Goal: Book appointment/travel/reservation

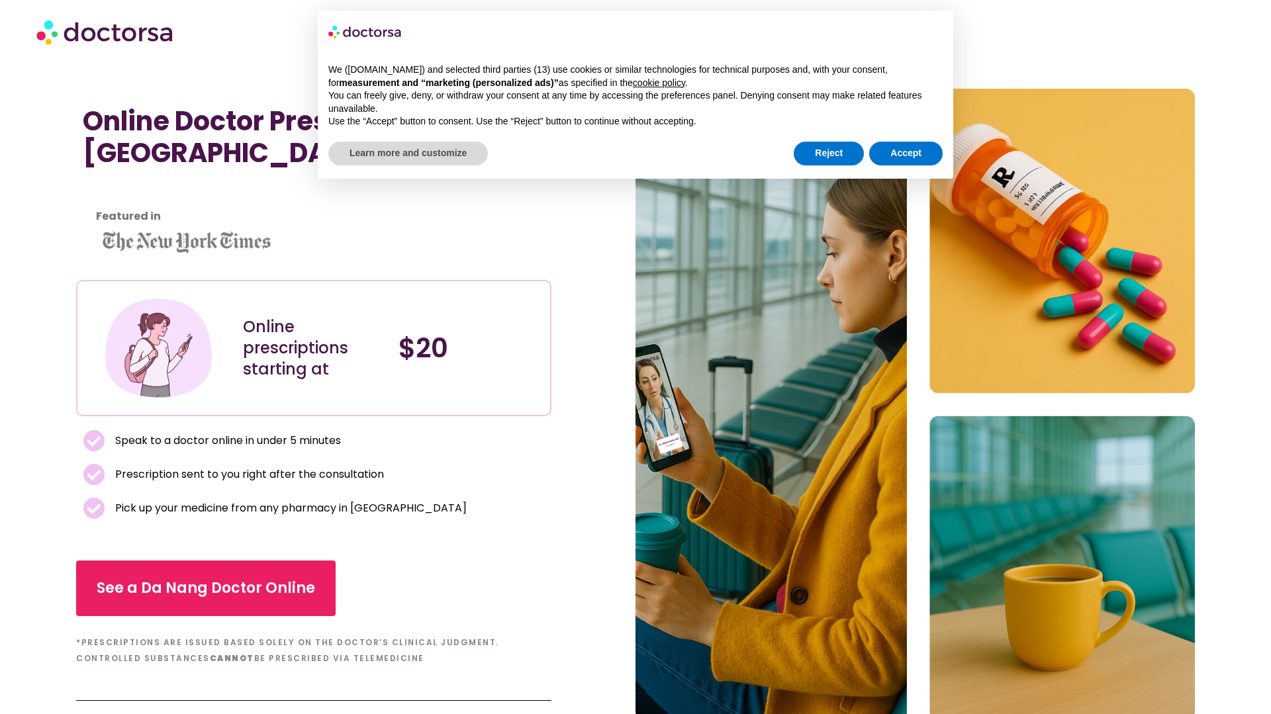
scroll to position [6, 0]
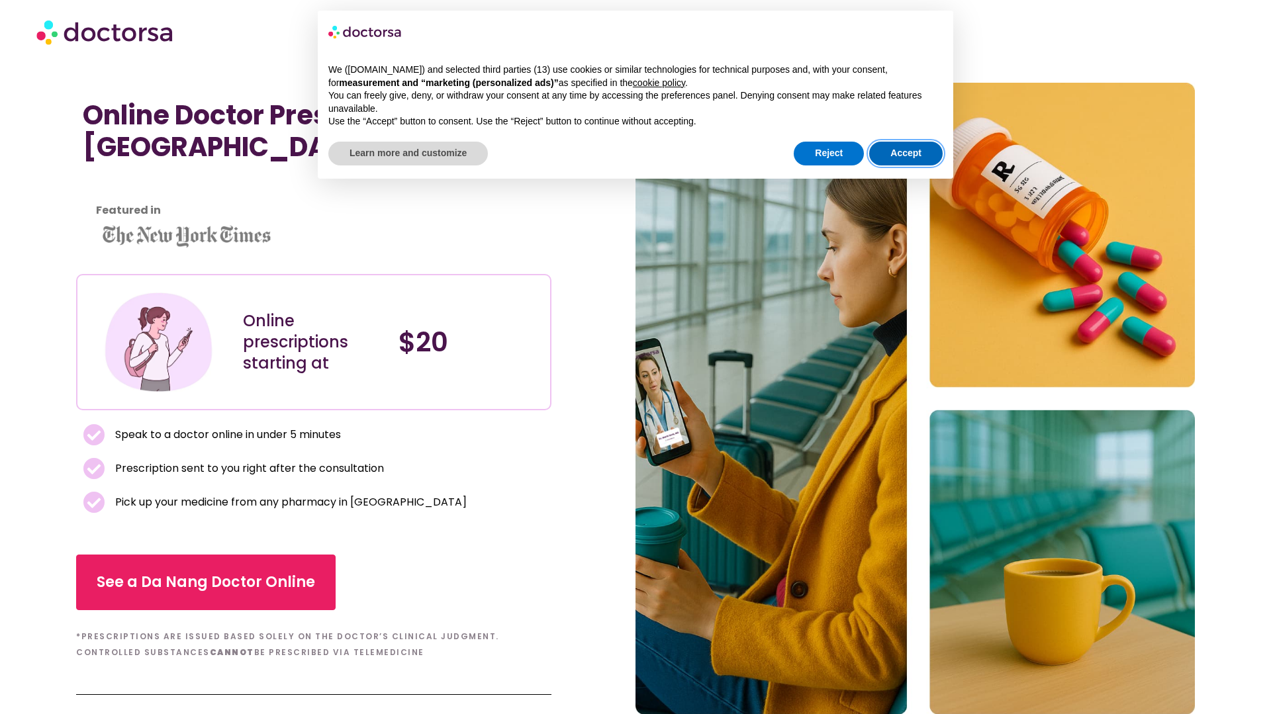
click at [897, 151] on button "Accept" at bounding box center [906, 154] width 74 height 24
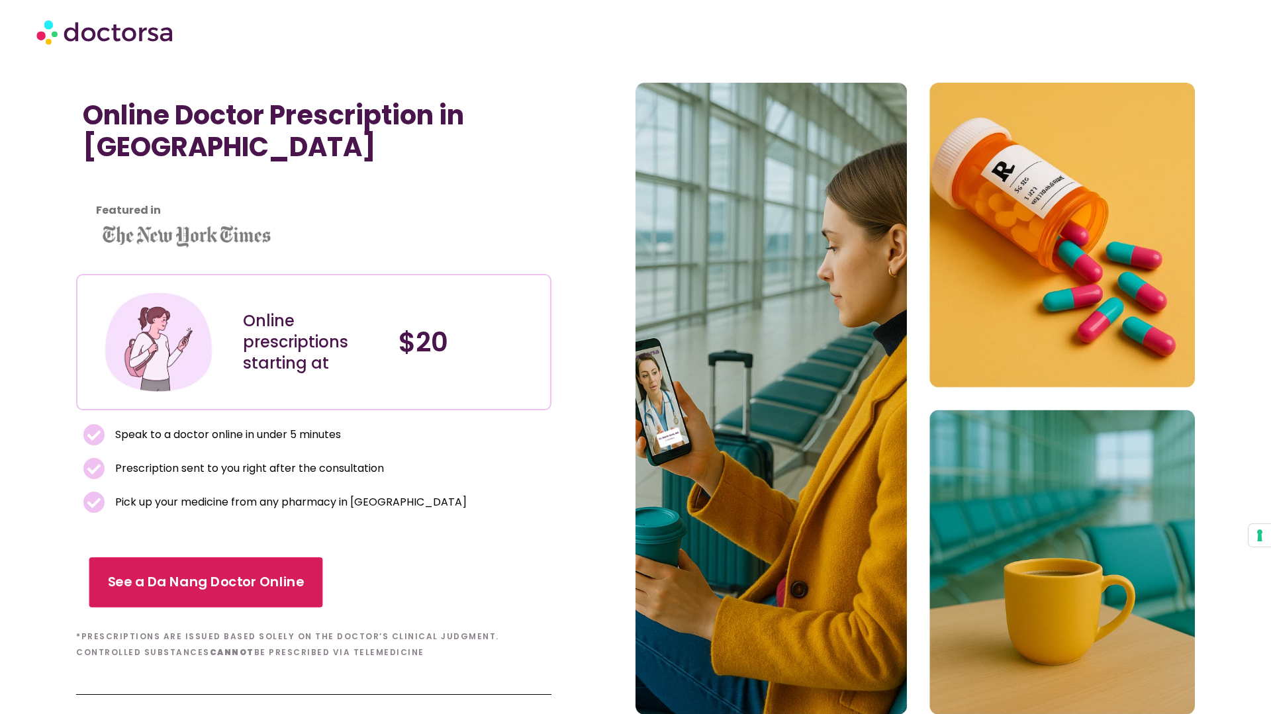
click at [219, 585] on span "See a Da Nang Doctor Online" at bounding box center [206, 582] width 197 height 19
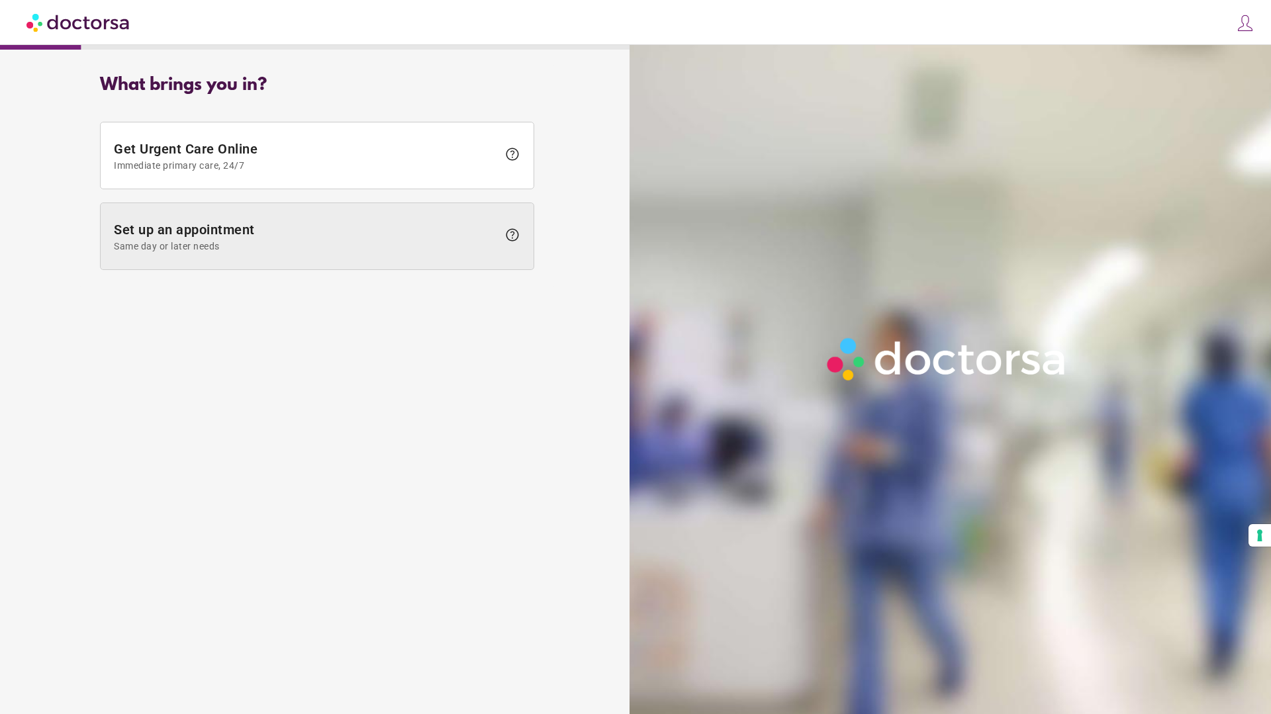
click at [298, 230] on span "Set up an appointment Same day or later needs" at bounding box center [306, 237] width 384 height 30
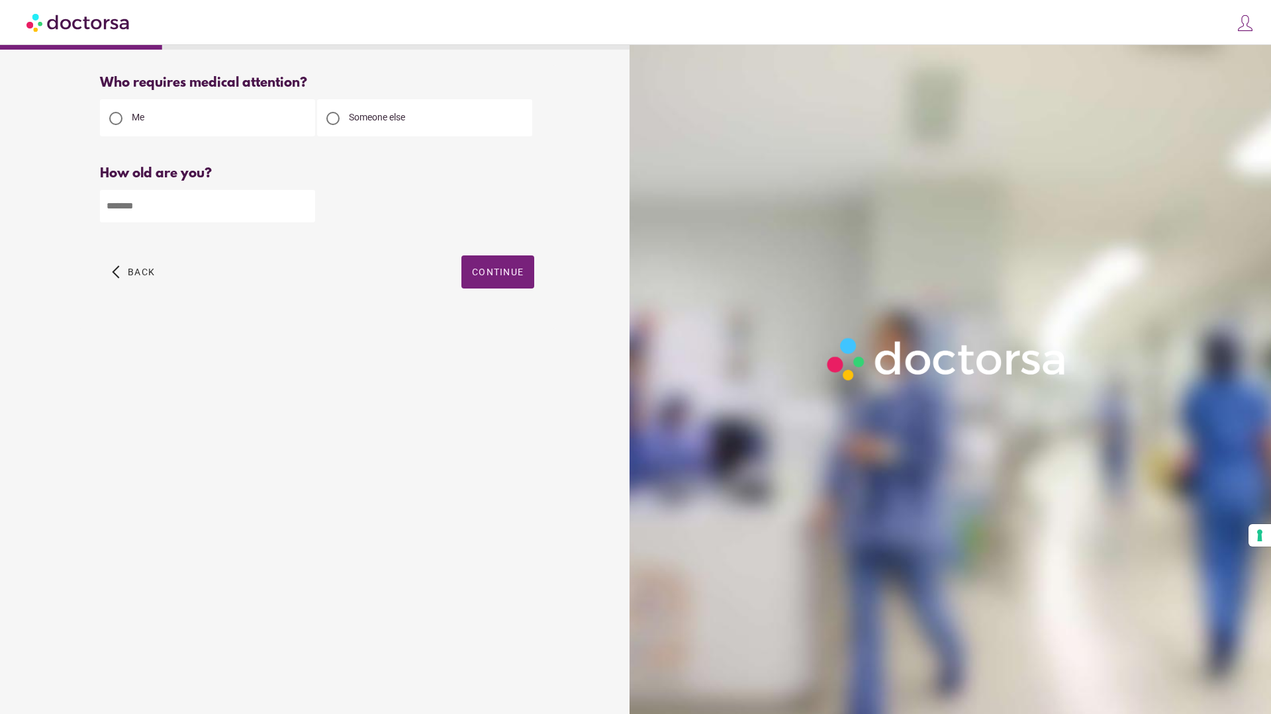
click at [332, 119] on div at bounding box center [332, 118] width 13 height 13
click at [237, 207] on input "number" at bounding box center [207, 206] width 215 height 32
type input "**"
click at [511, 279] on span "button" at bounding box center [498, 272] width 73 height 33
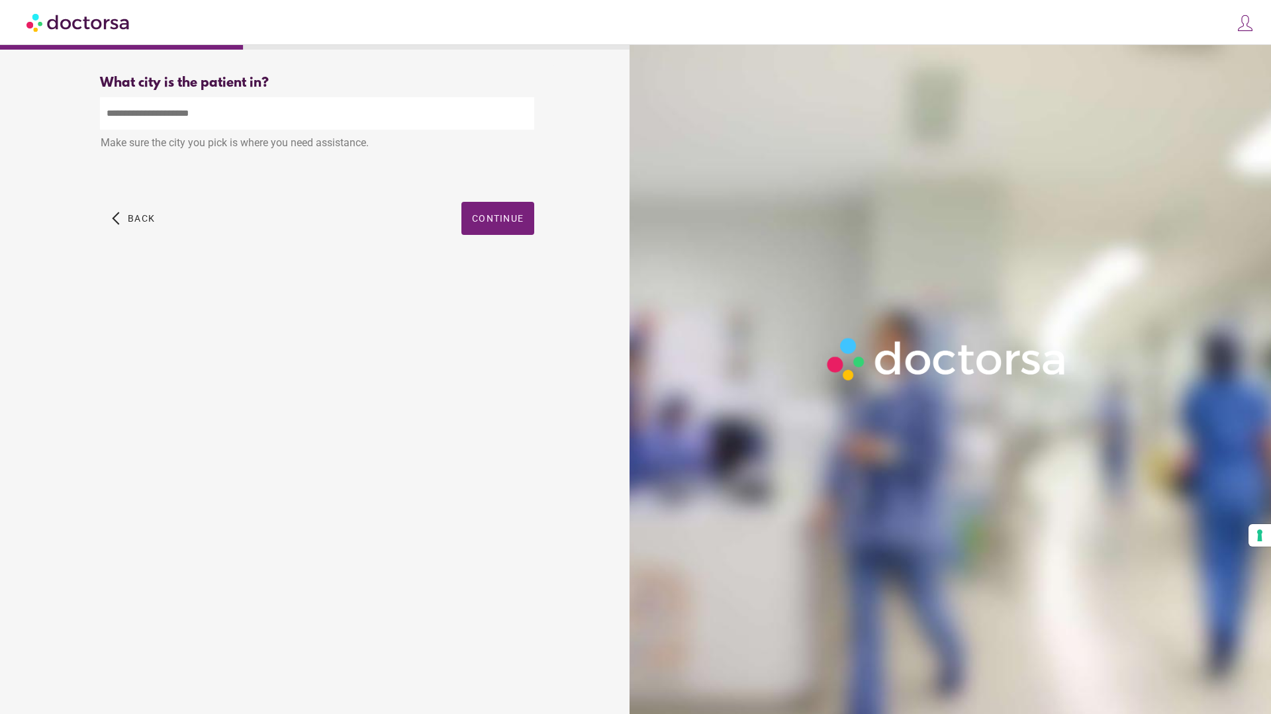
click at [305, 122] on input "text" at bounding box center [317, 113] width 434 height 32
click at [501, 215] on span "Continue" at bounding box center [498, 218] width 52 height 11
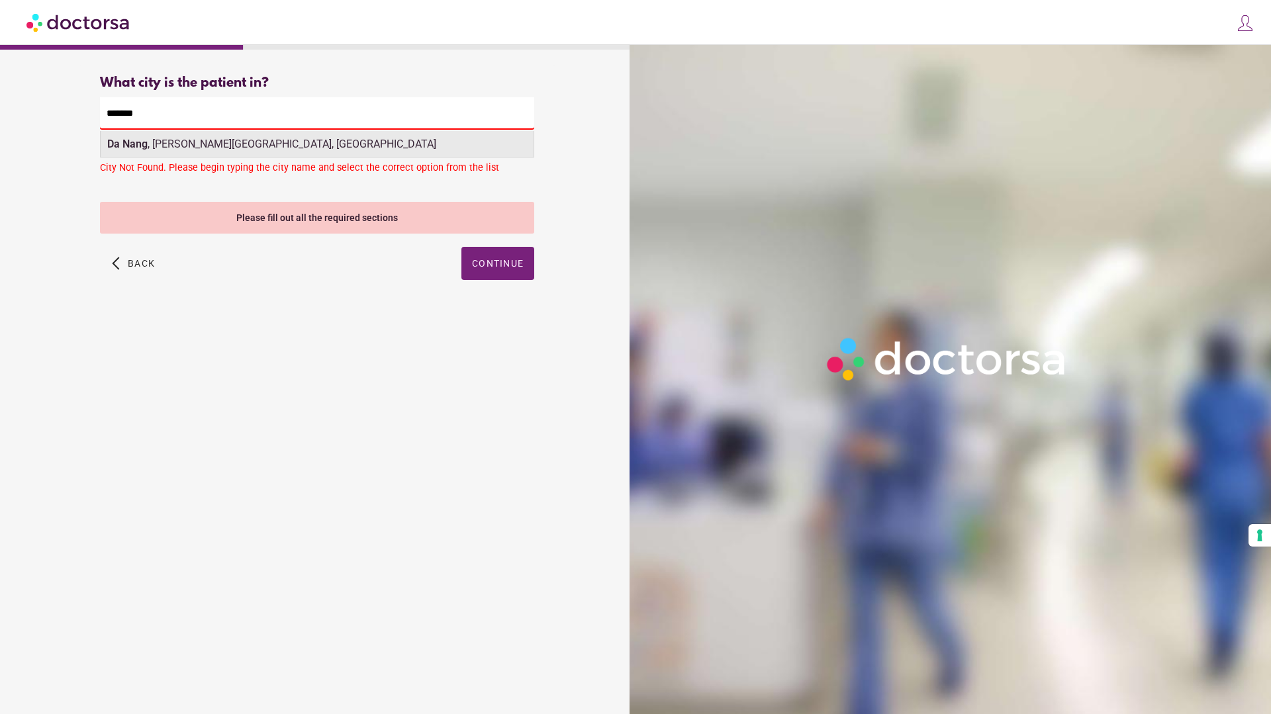
click at [267, 146] on div "Da Nang , Hải Châu District, Vietnam" at bounding box center [317, 144] width 433 height 26
type input "**********"
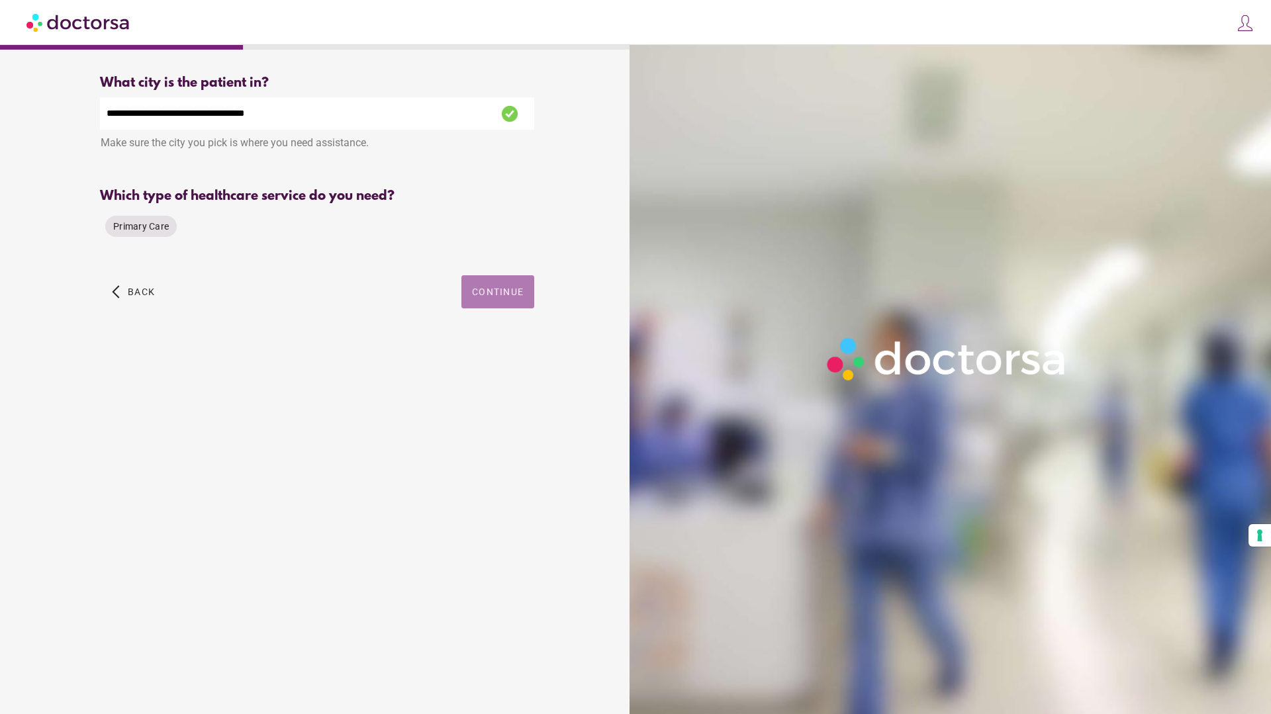
click at [509, 288] on span "Continue" at bounding box center [498, 292] width 52 height 11
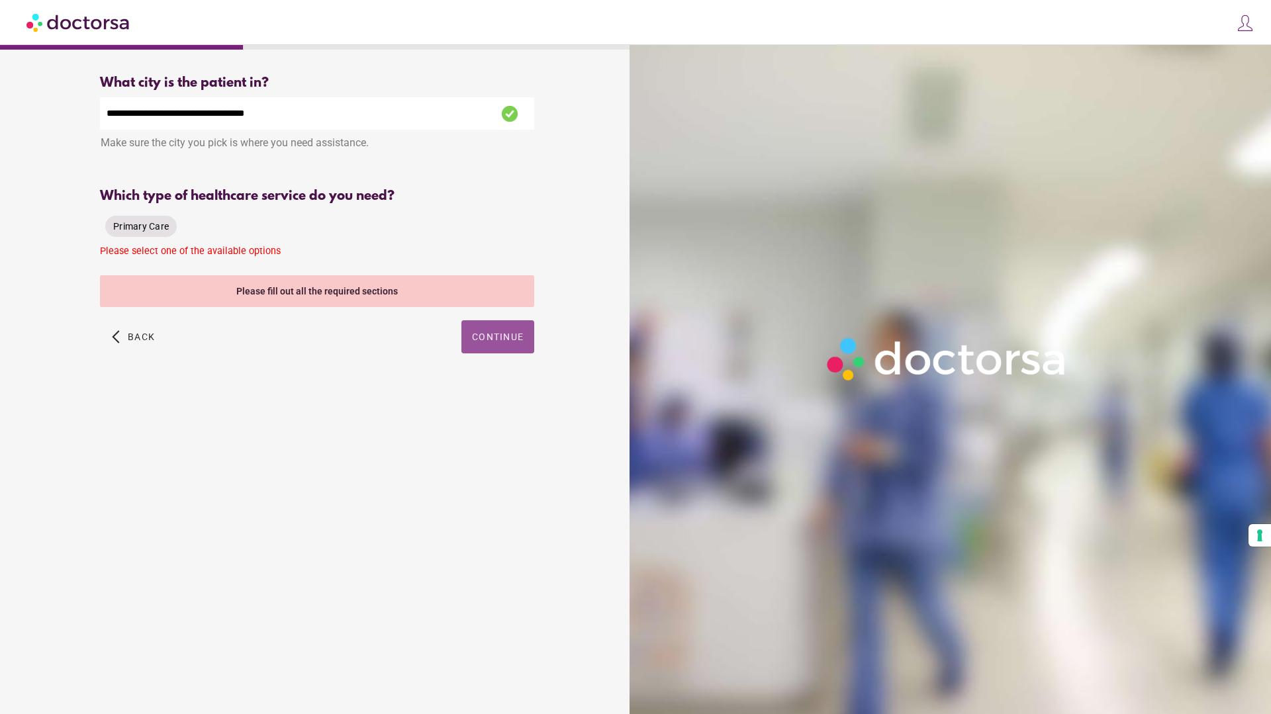
click at [153, 226] on span "Primary Care" at bounding box center [141, 226] width 56 height 11
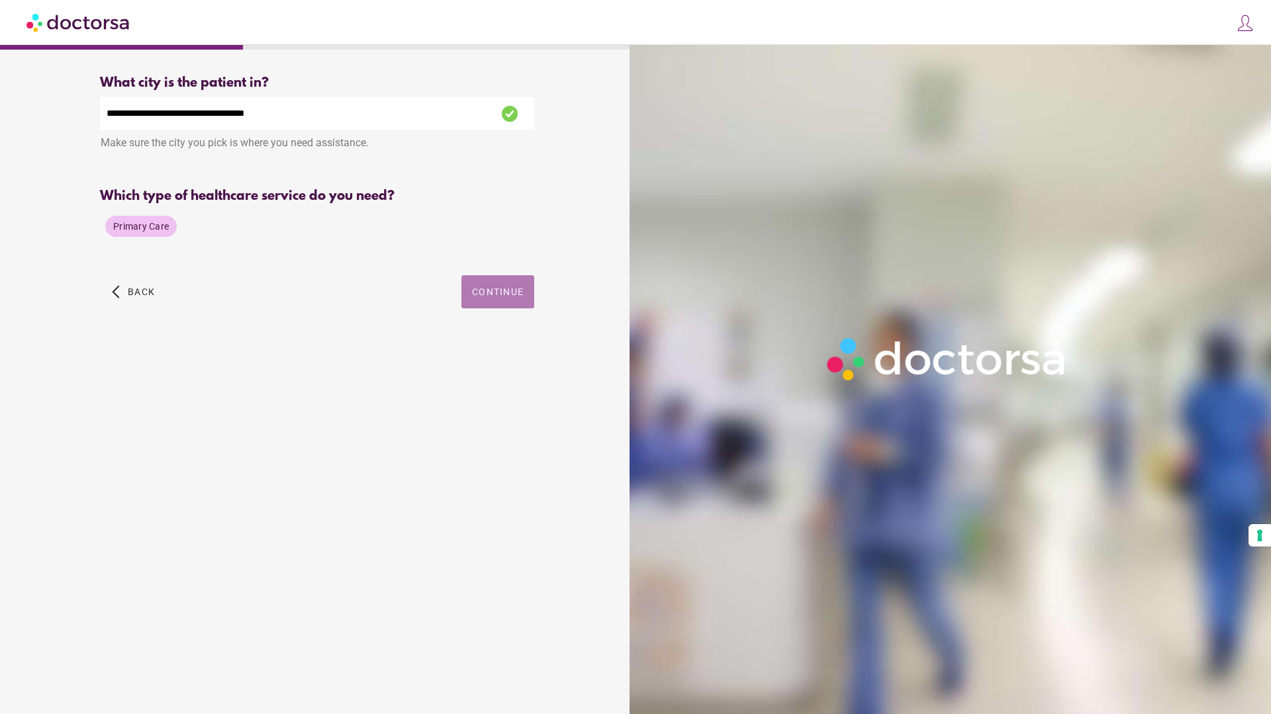
click at [485, 304] on span "button" at bounding box center [498, 291] width 73 height 33
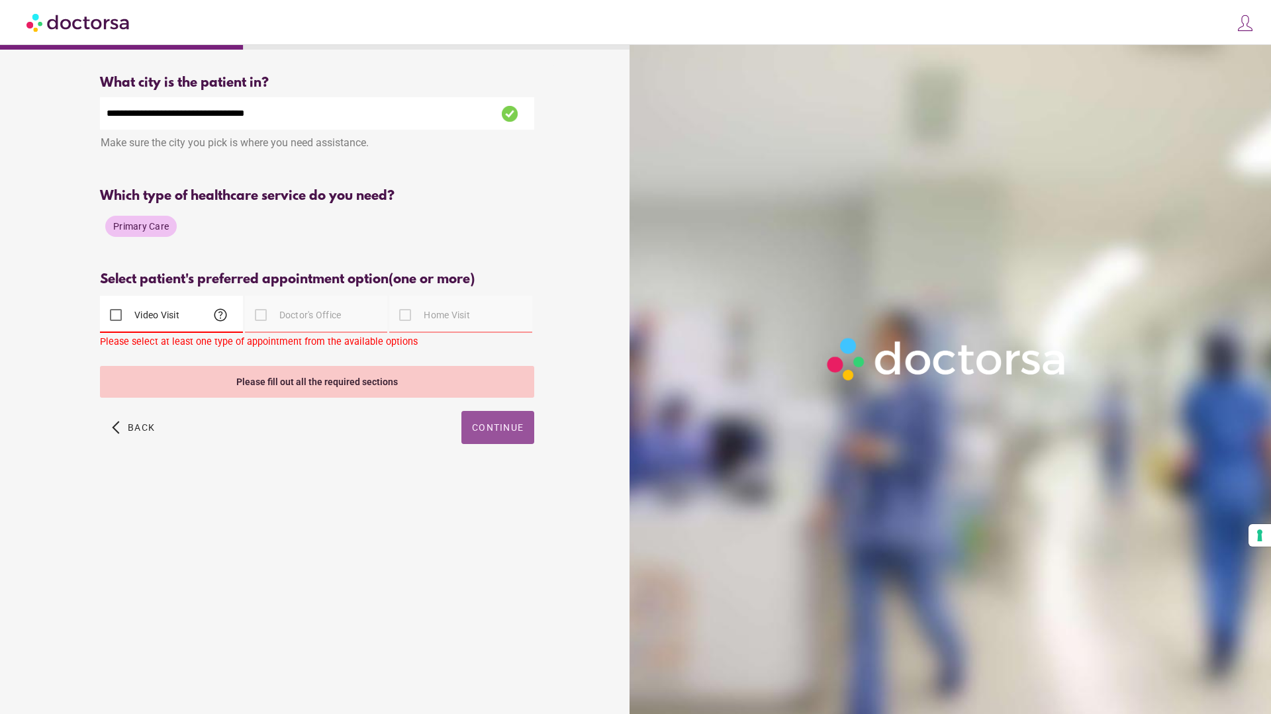
click at [263, 318] on div at bounding box center [261, 315] width 26 height 26
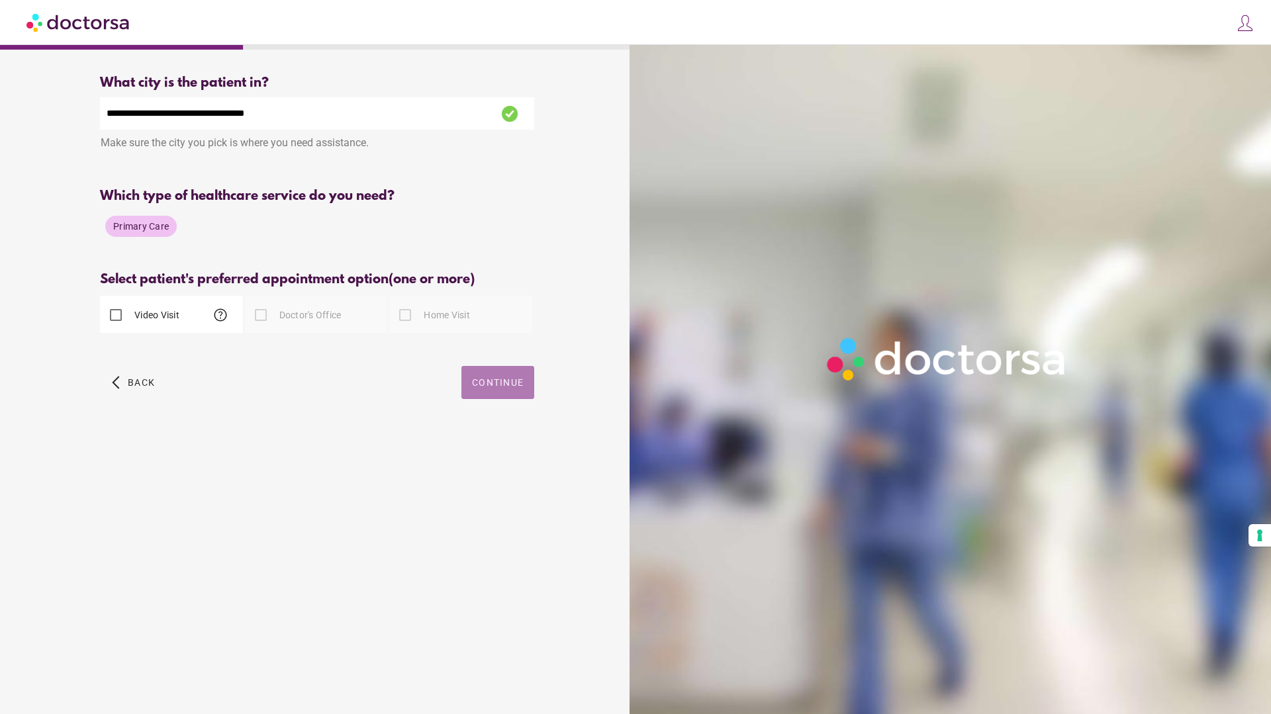
click at [509, 387] on span "Continue" at bounding box center [498, 382] width 52 height 11
